Goal: Information Seeking & Learning: Learn about a topic

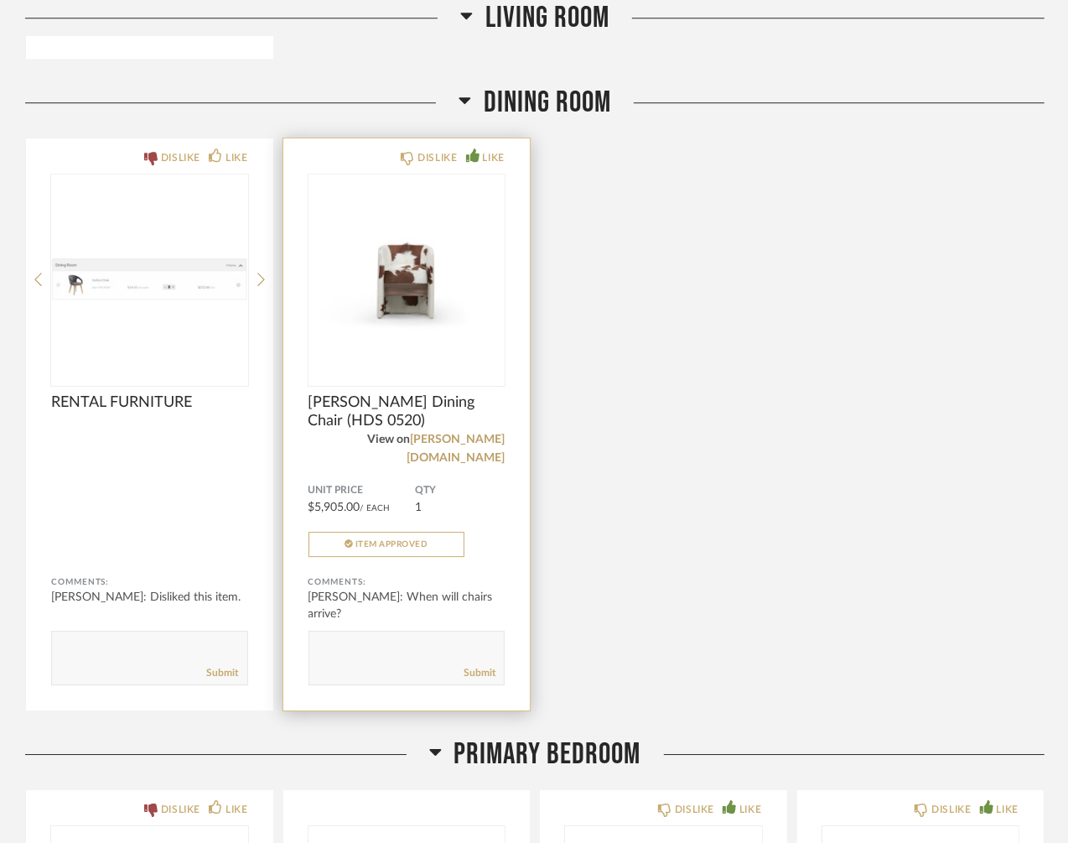
scroll to position [2767, 0]
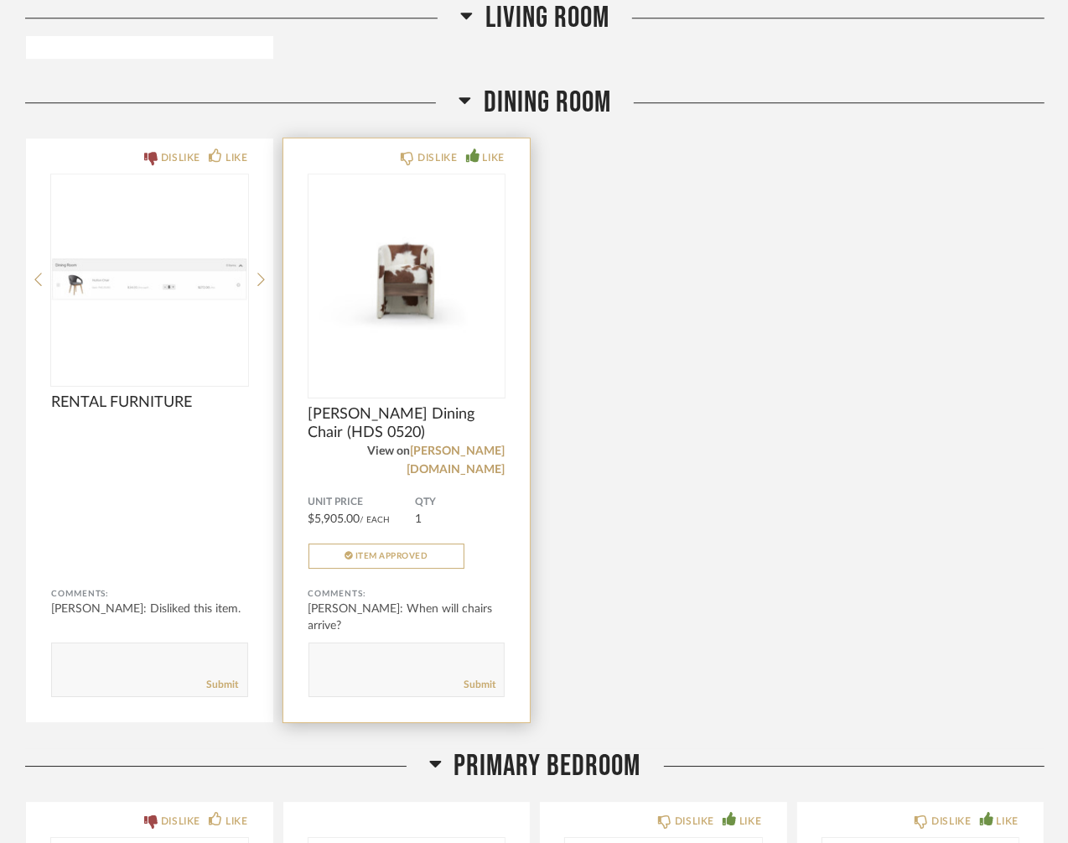
click at [0, 0] on img at bounding box center [0, 0] width 0 height 0
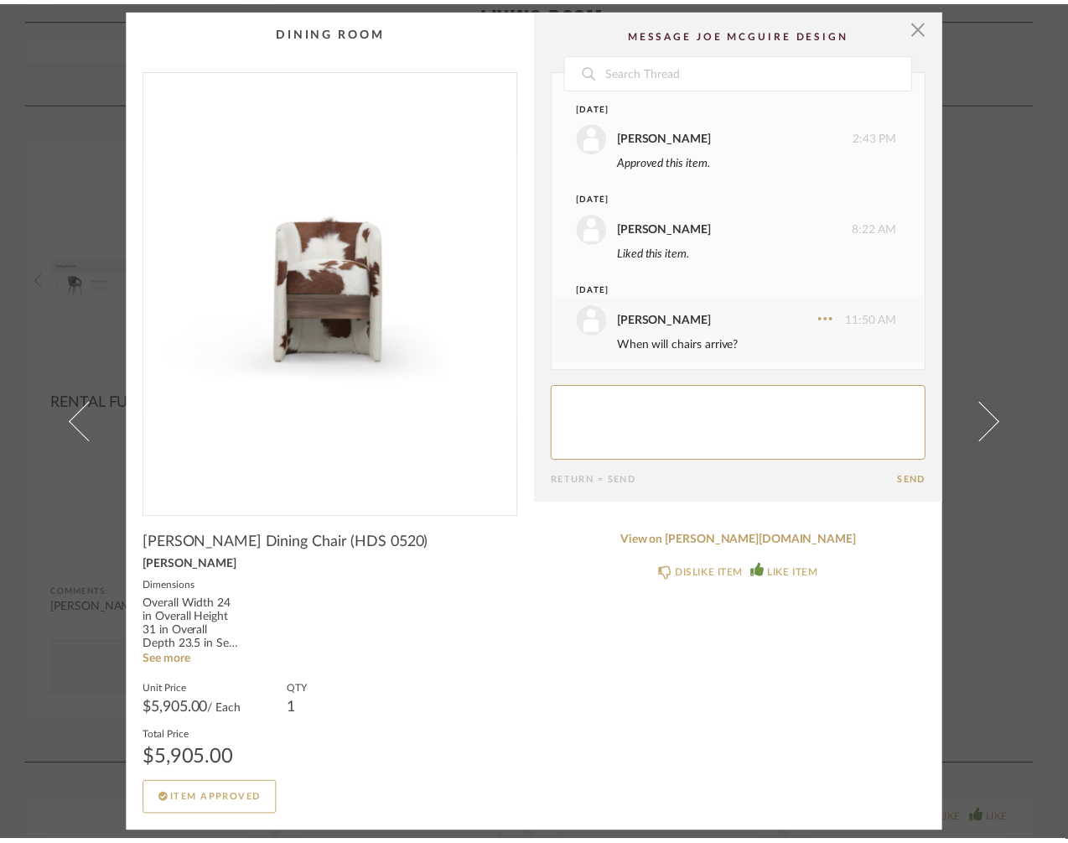
scroll to position [6, 0]
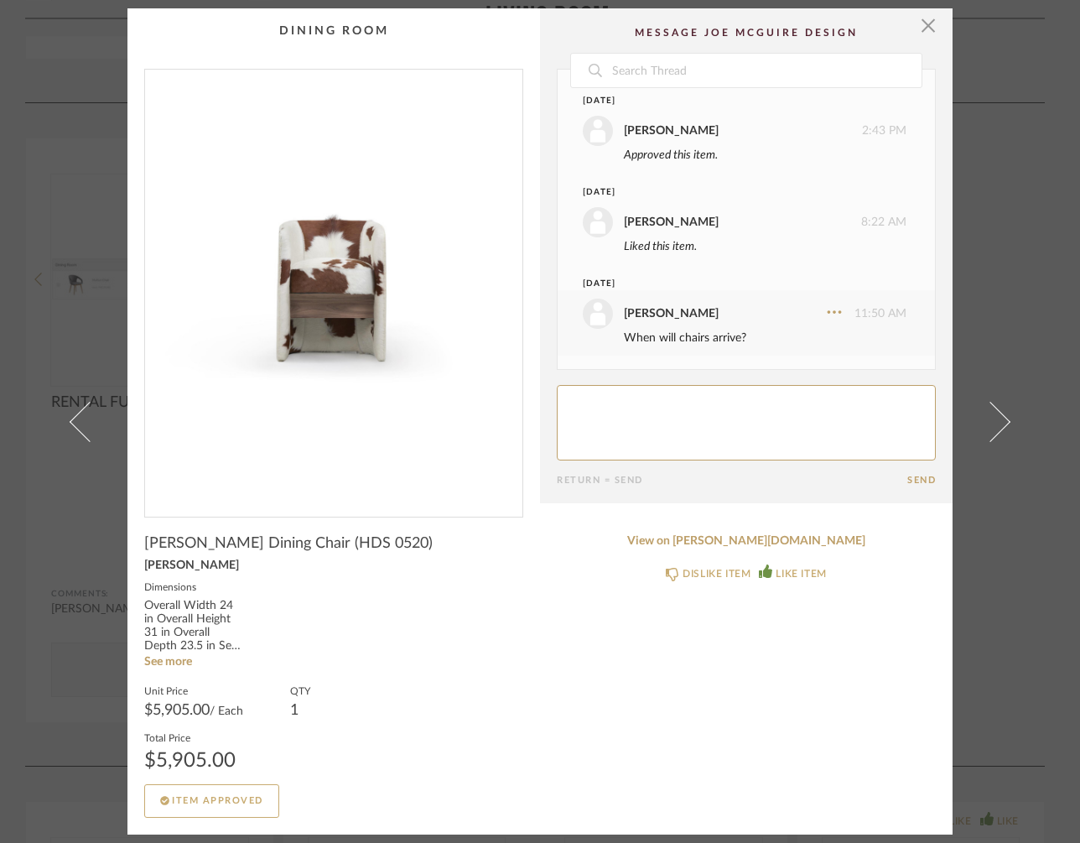
click at [358, 304] on img "0" at bounding box center [333, 287] width 377 height 434
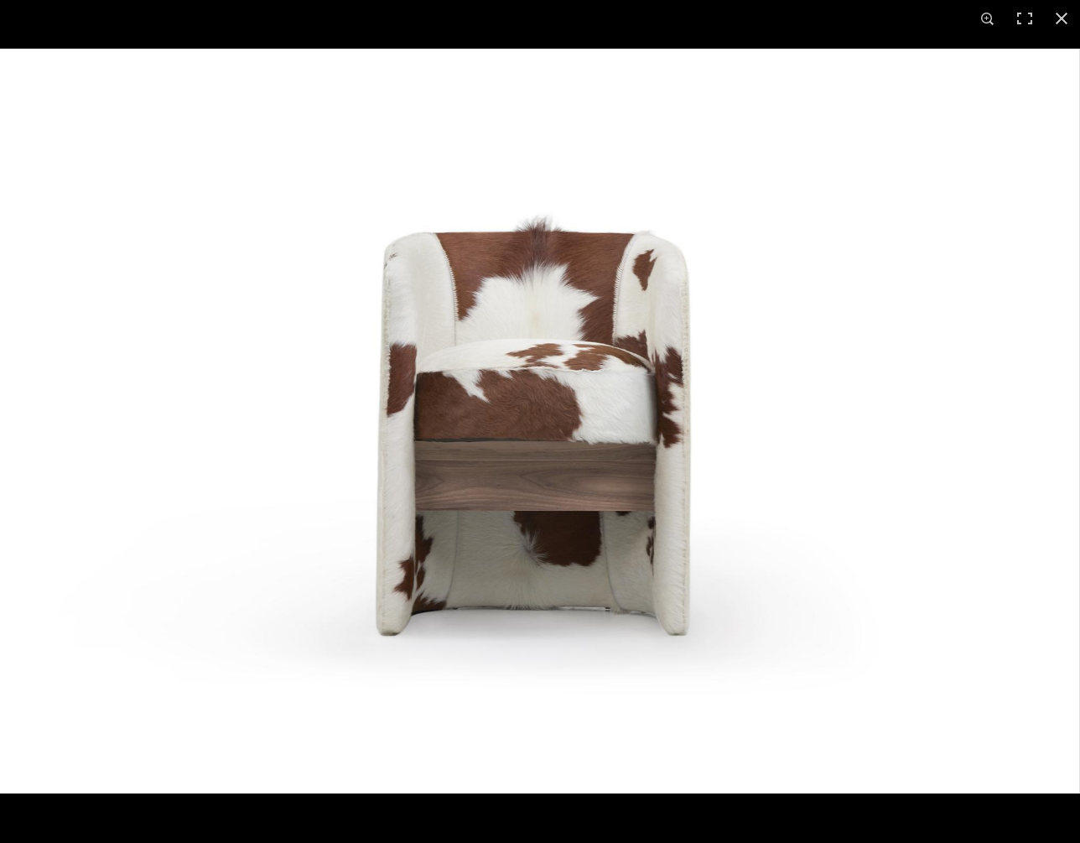
click at [844, 185] on img at bounding box center [540, 421] width 1080 height 745
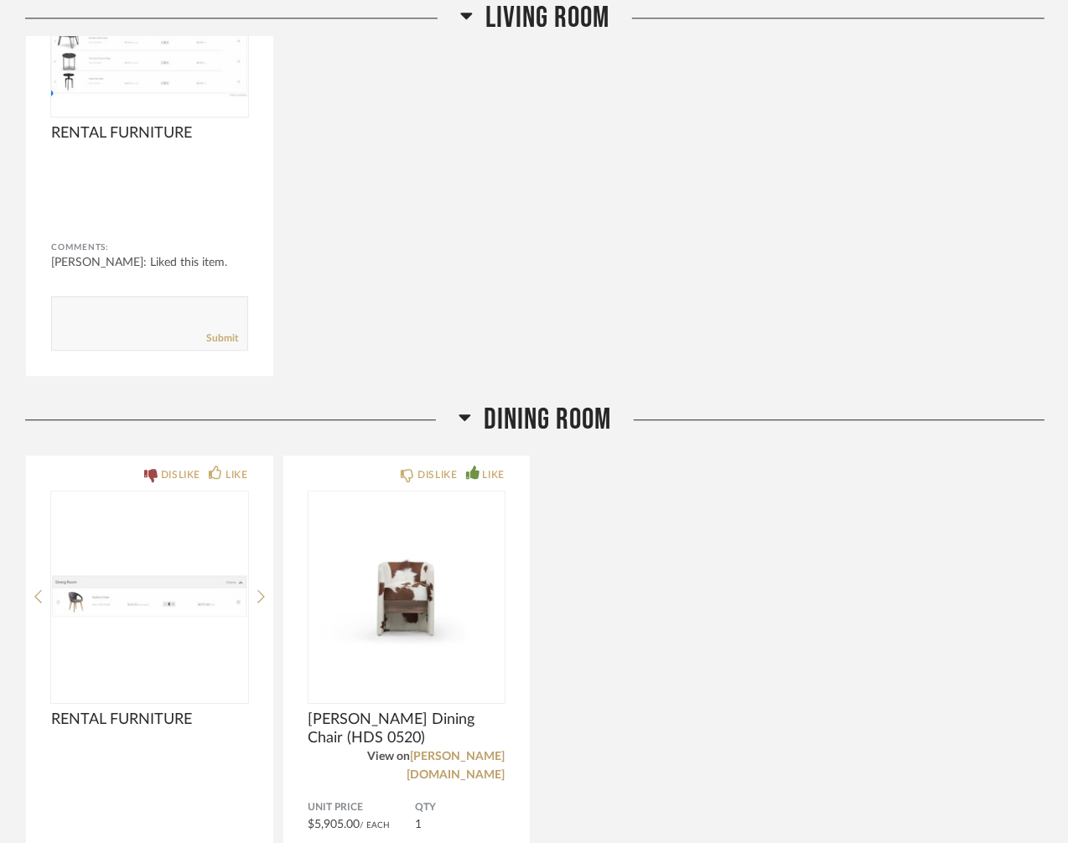
scroll to position [2683, 0]
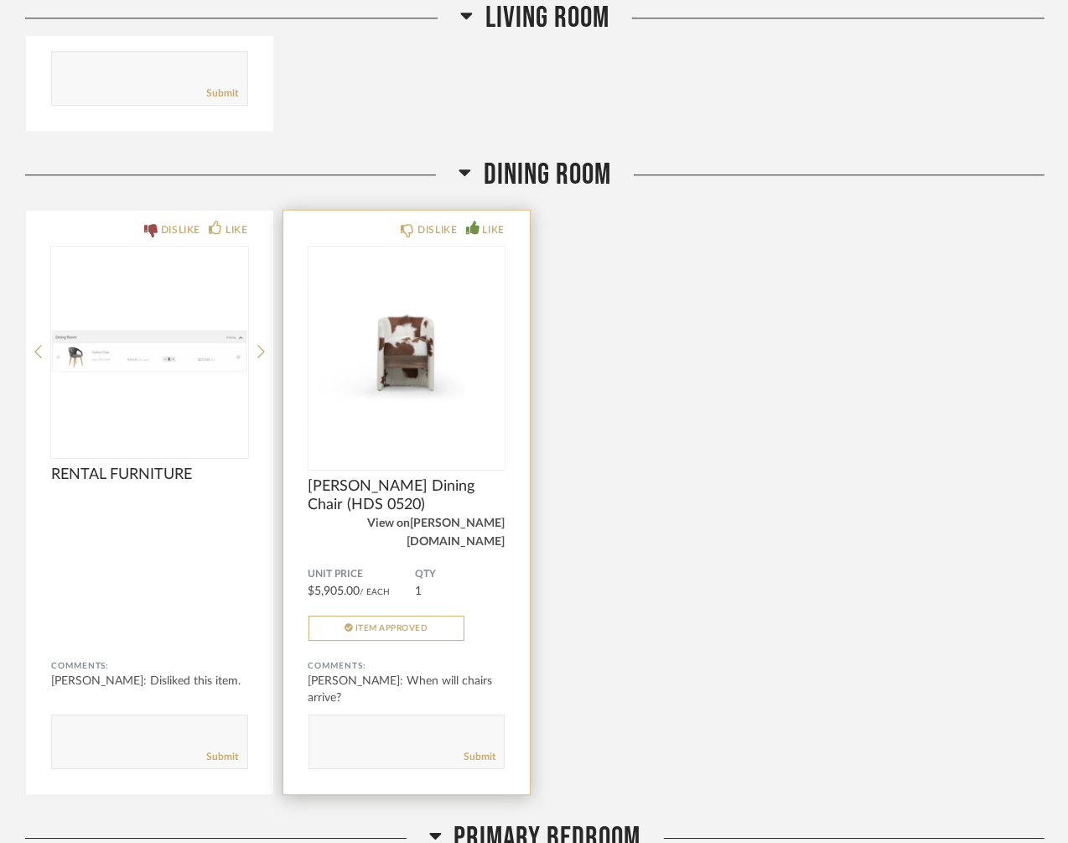
click at [462, 517] on link "[PERSON_NAME][DOMAIN_NAME]" at bounding box center [456, 532] width 98 height 30
click at [468, 519] on link "[PERSON_NAME][DOMAIN_NAME]" at bounding box center [456, 532] width 98 height 30
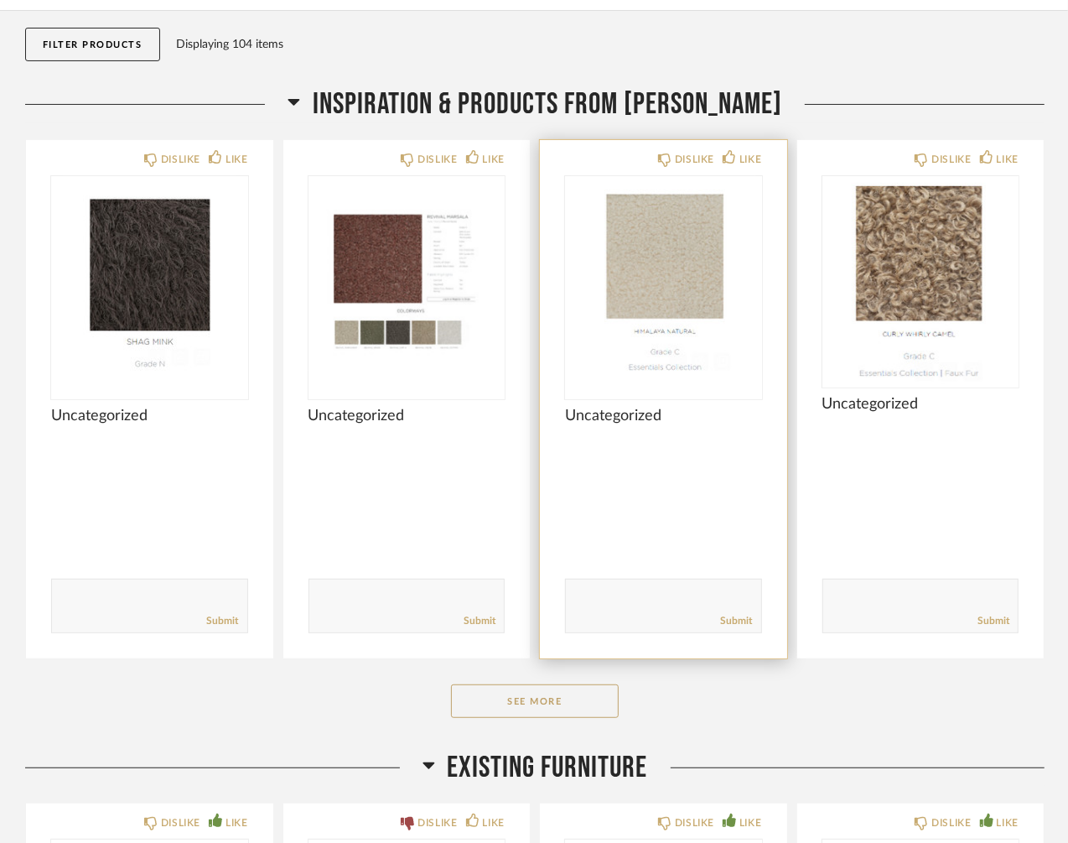
scroll to position [252, 0]
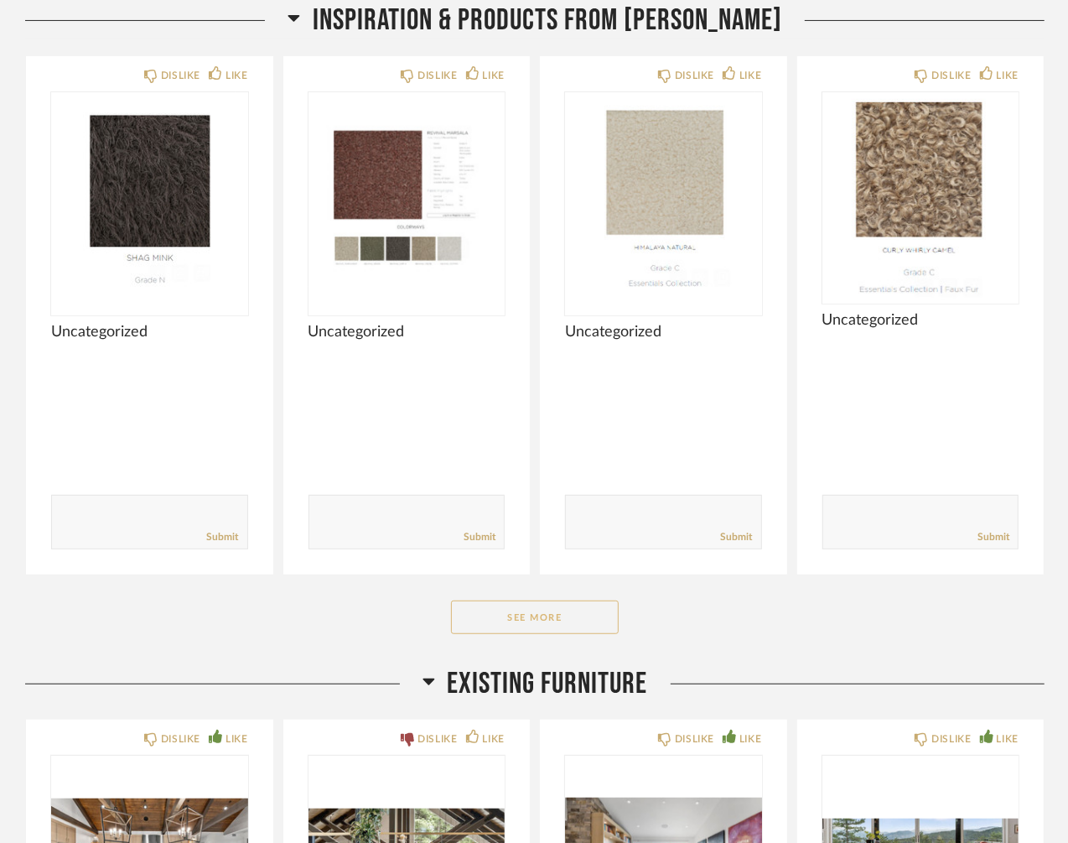
click at [537, 615] on button "See More" at bounding box center [535, 617] width 168 height 34
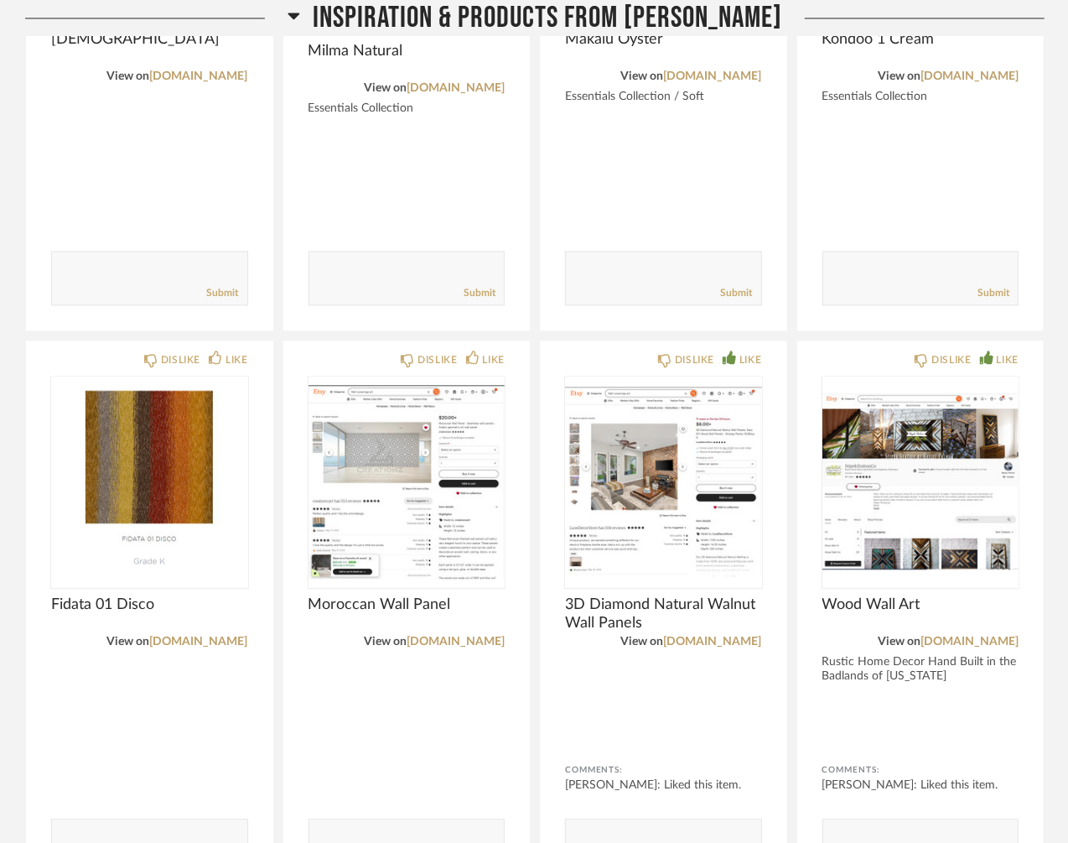
scroll to position [2348, 0]
